Goal: Task Accomplishment & Management: Use online tool/utility

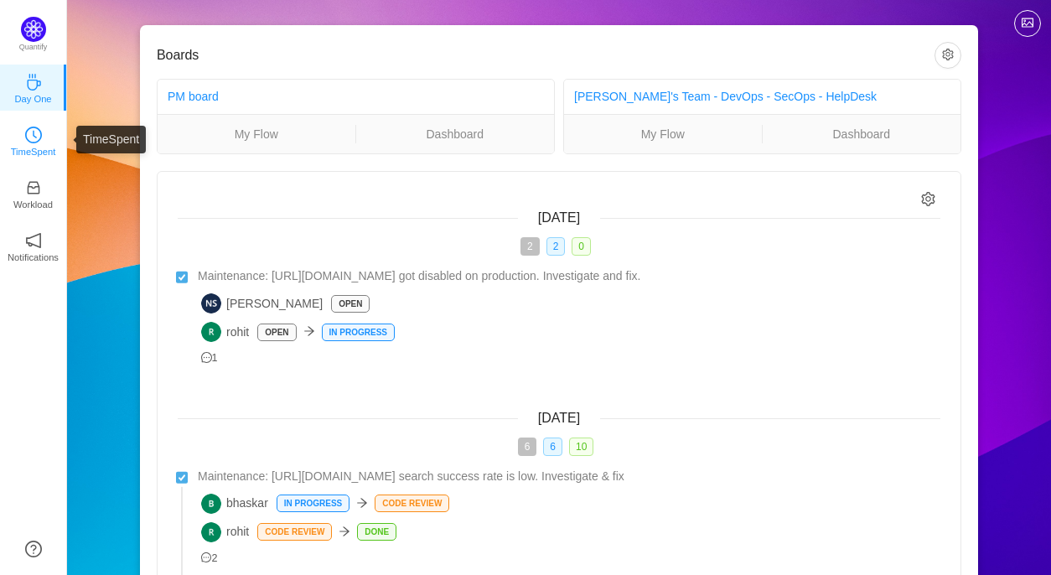
click at [28, 152] on p "TimeSpent" at bounding box center [33, 151] width 45 height 15
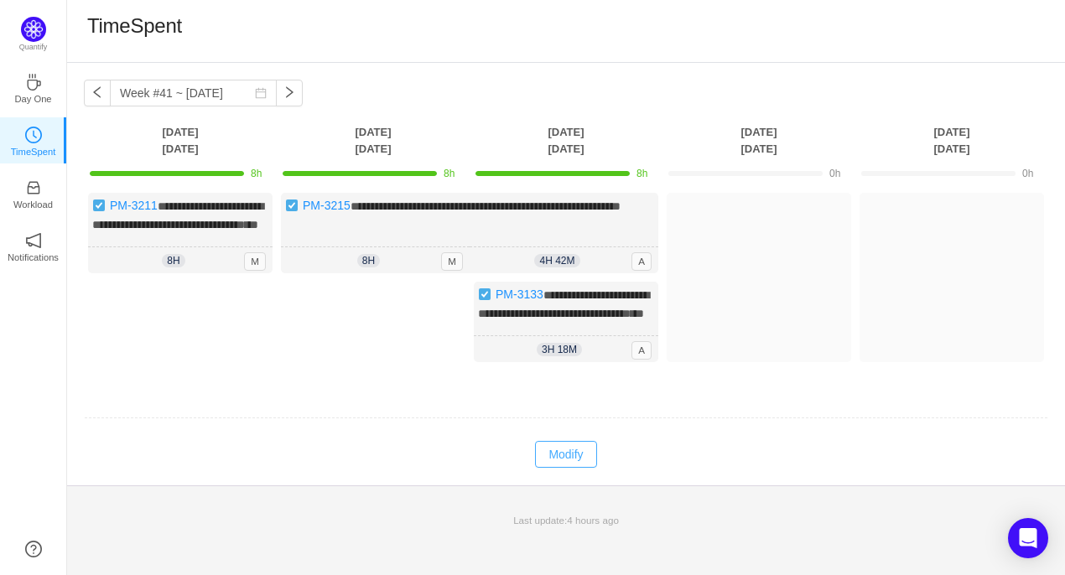
click at [563, 468] on button "Modify" at bounding box center [565, 454] width 61 height 27
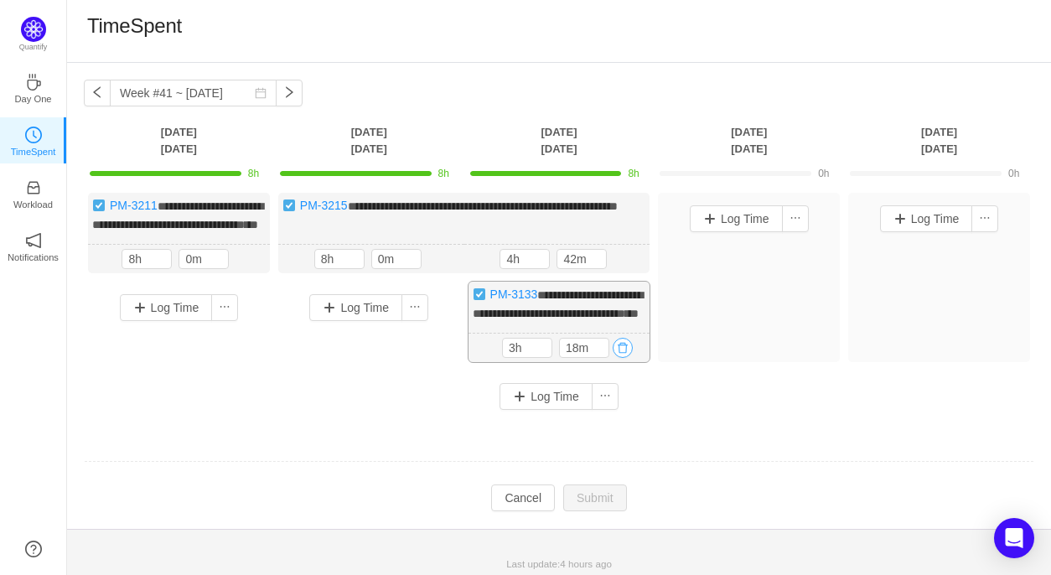
click at [625, 358] on button "button" at bounding box center [623, 348] width 20 height 20
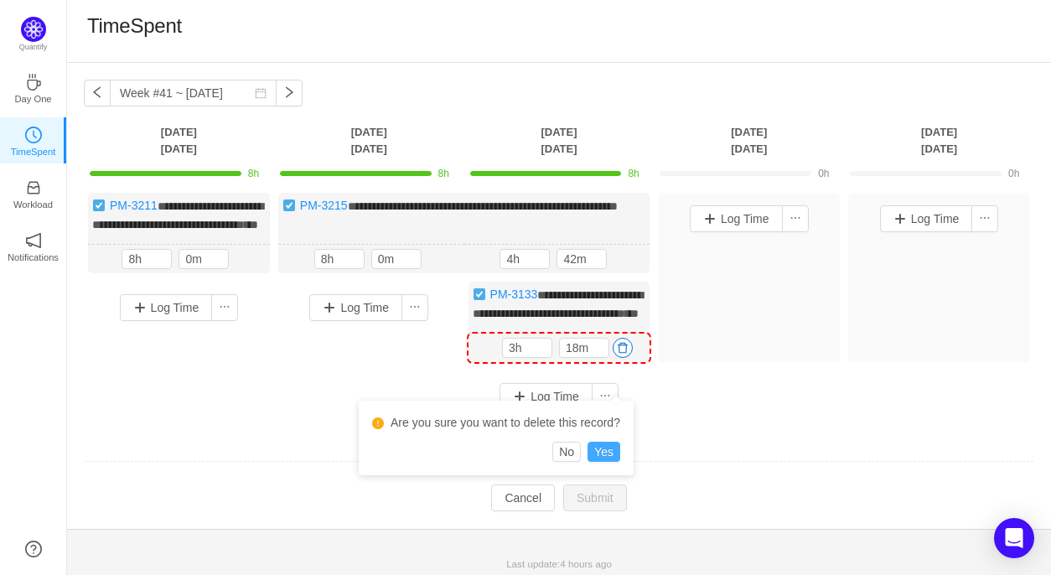
click at [604, 460] on button "Yes" at bounding box center [604, 452] width 33 height 20
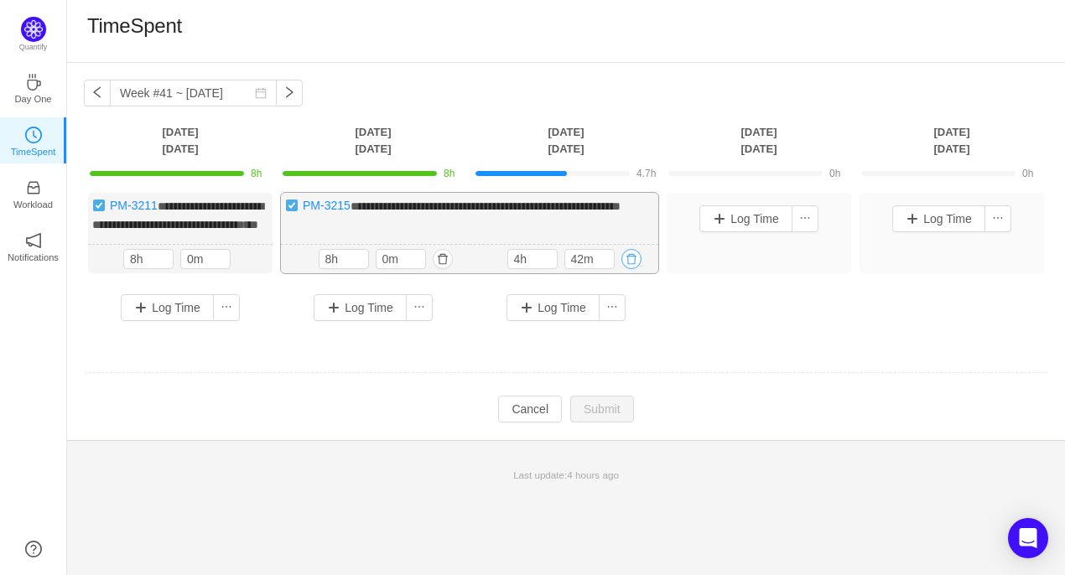
click at [635, 269] on button "button" at bounding box center [631, 259] width 20 height 20
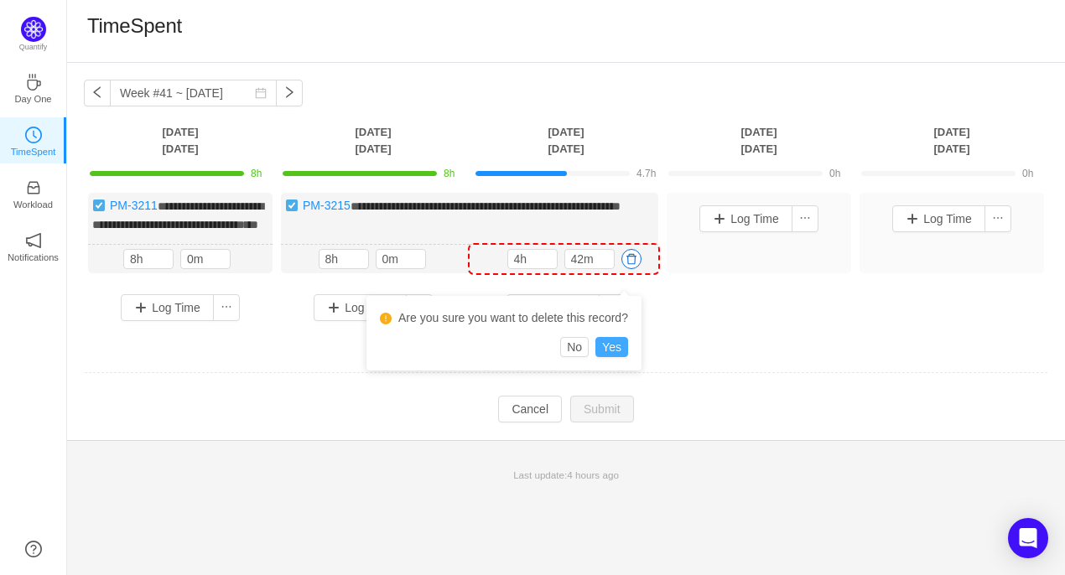
click at [612, 350] on button "Yes" at bounding box center [611, 347] width 33 height 20
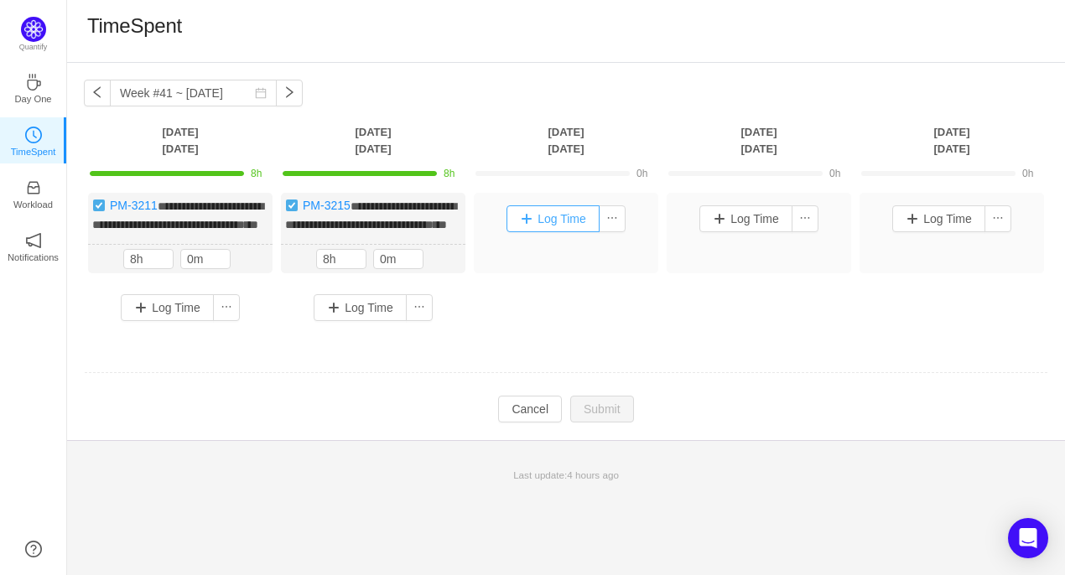
click at [558, 226] on button "Log Time" at bounding box center [552, 218] width 93 height 27
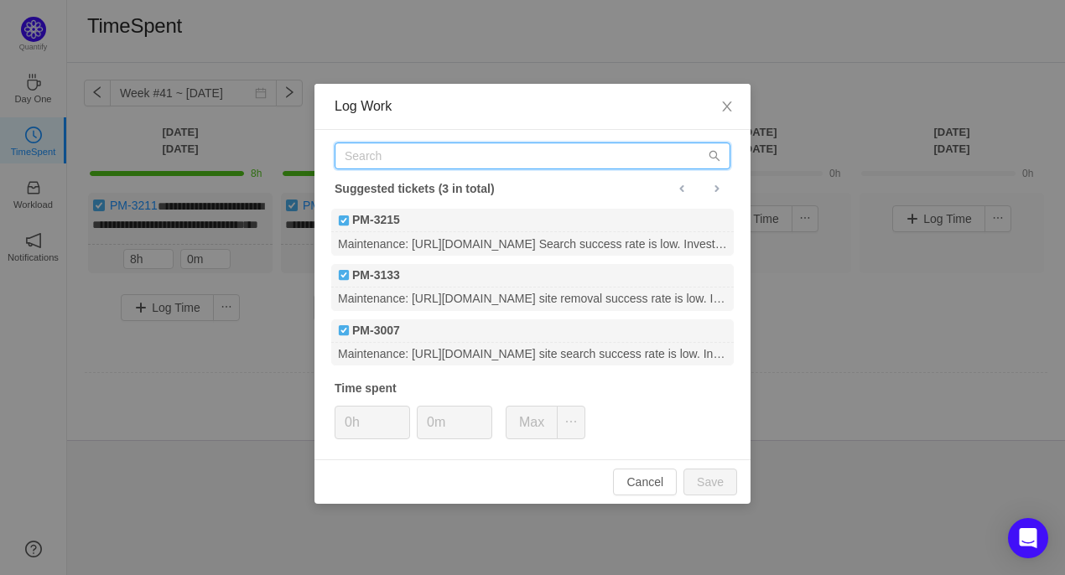
click at [393, 156] on input "text" at bounding box center [532, 156] width 396 height 27
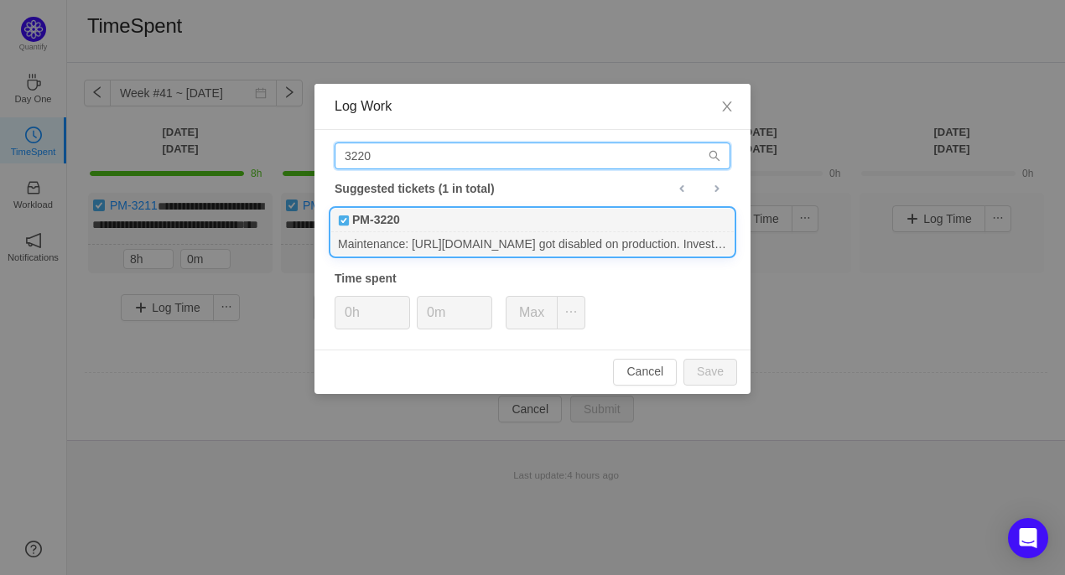
type input "3220"
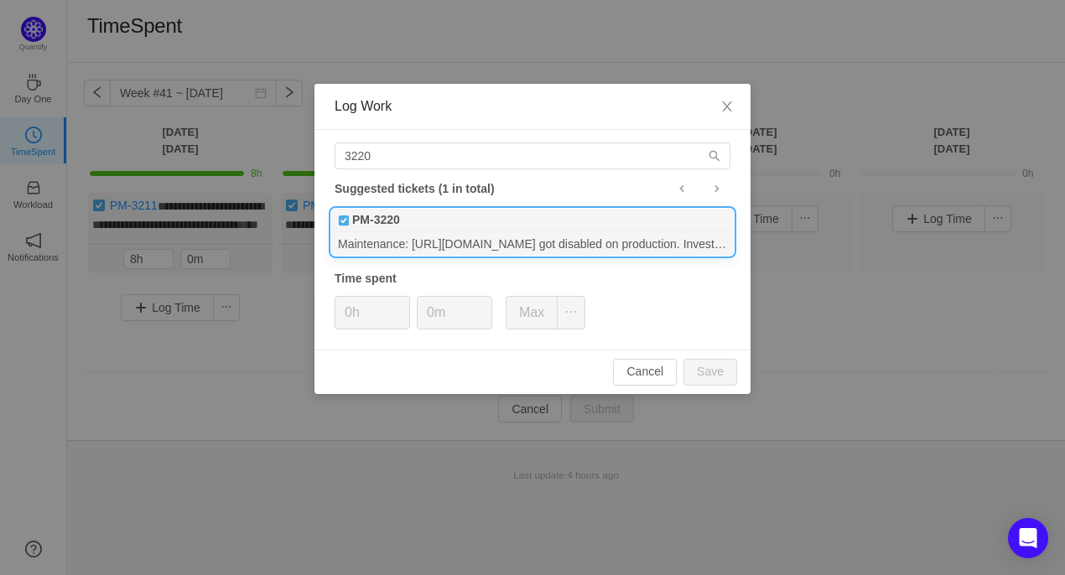
click at [415, 228] on div "PM-3220" at bounding box center [532, 220] width 402 height 23
click at [351, 308] on input "0h" at bounding box center [372, 313] width 74 height 32
click at [711, 366] on button "Save" at bounding box center [710, 372] width 54 height 27
type input "0h"
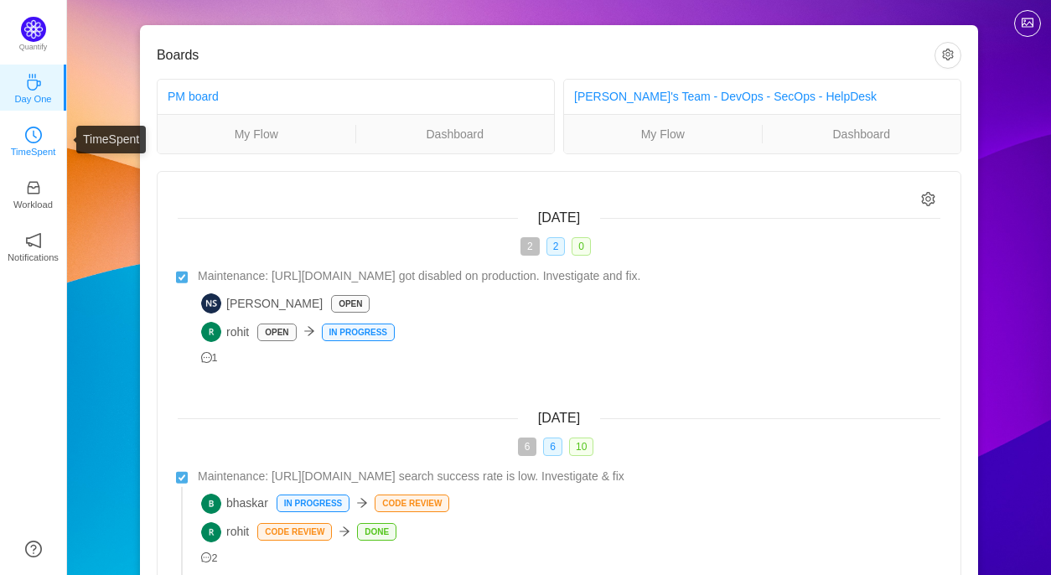
click at [38, 138] on icon "icon: clock-circle" at bounding box center [33, 135] width 17 height 17
